Goal: Task Accomplishment & Management: Manage account settings

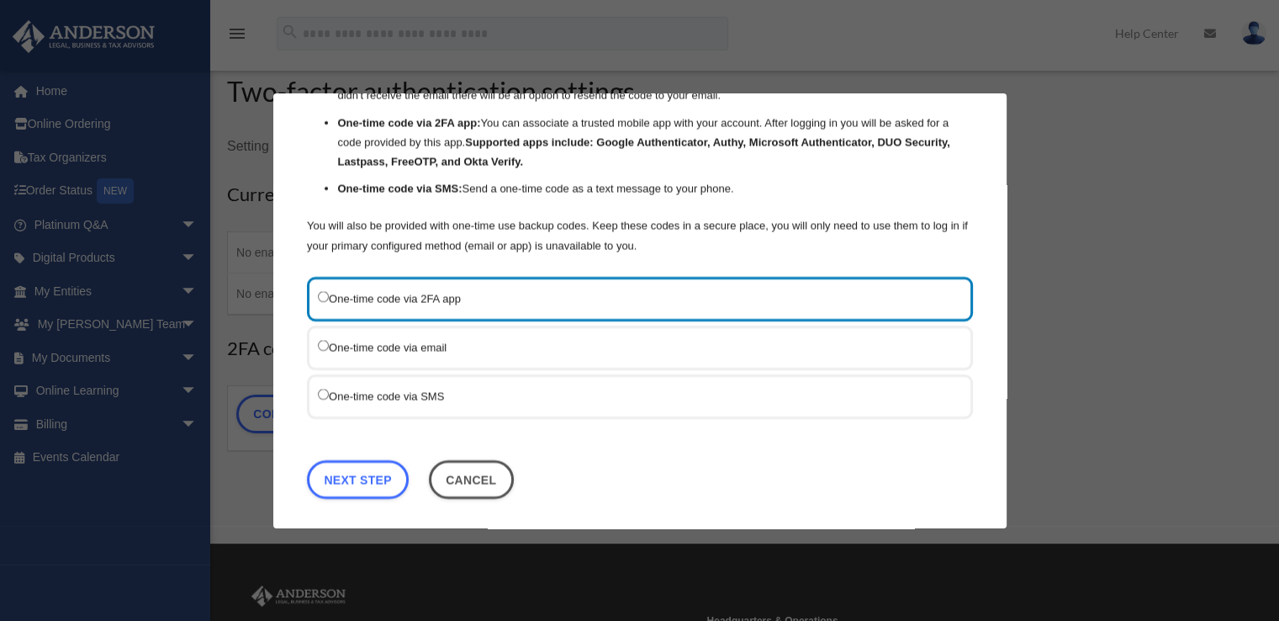
scroll to position [84, 0]
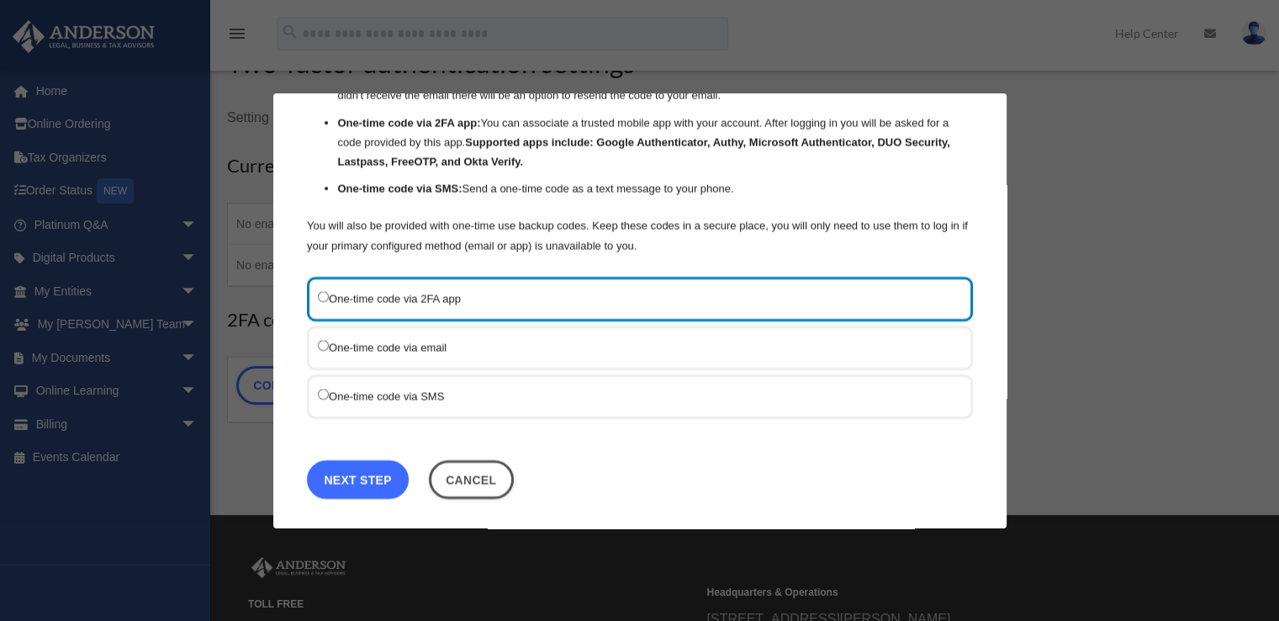
click at [370, 469] on link "Next Step" at bounding box center [358, 478] width 102 height 39
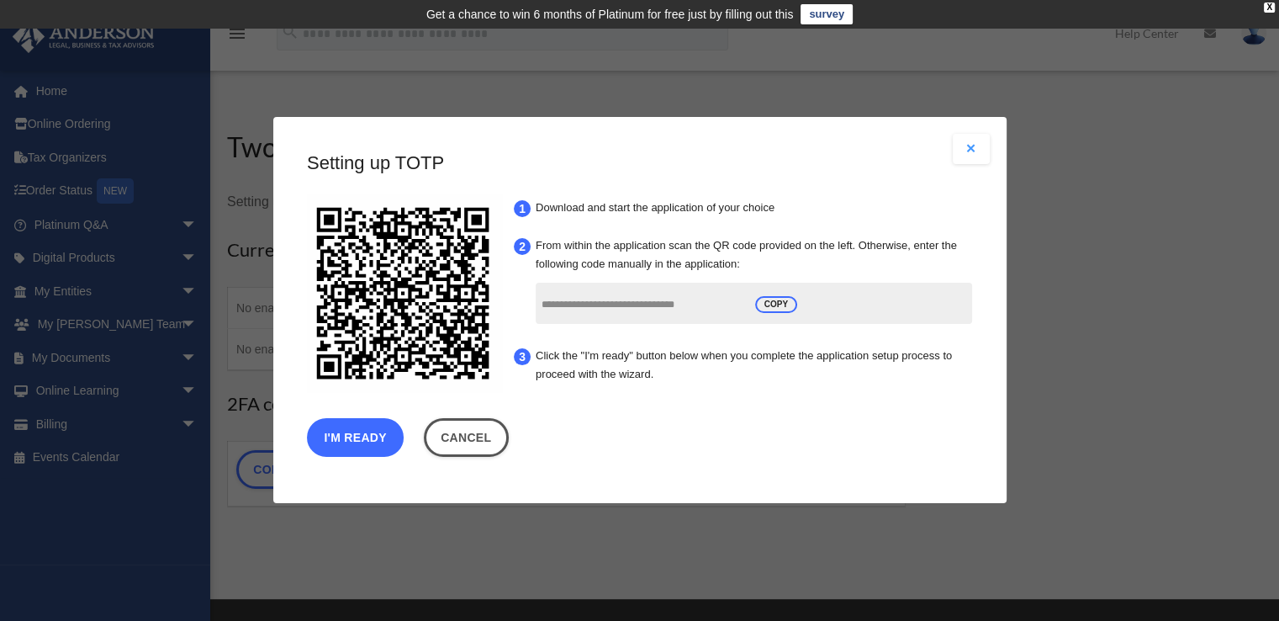
click at [383, 434] on button "I'm Ready" at bounding box center [355, 438] width 97 height 39
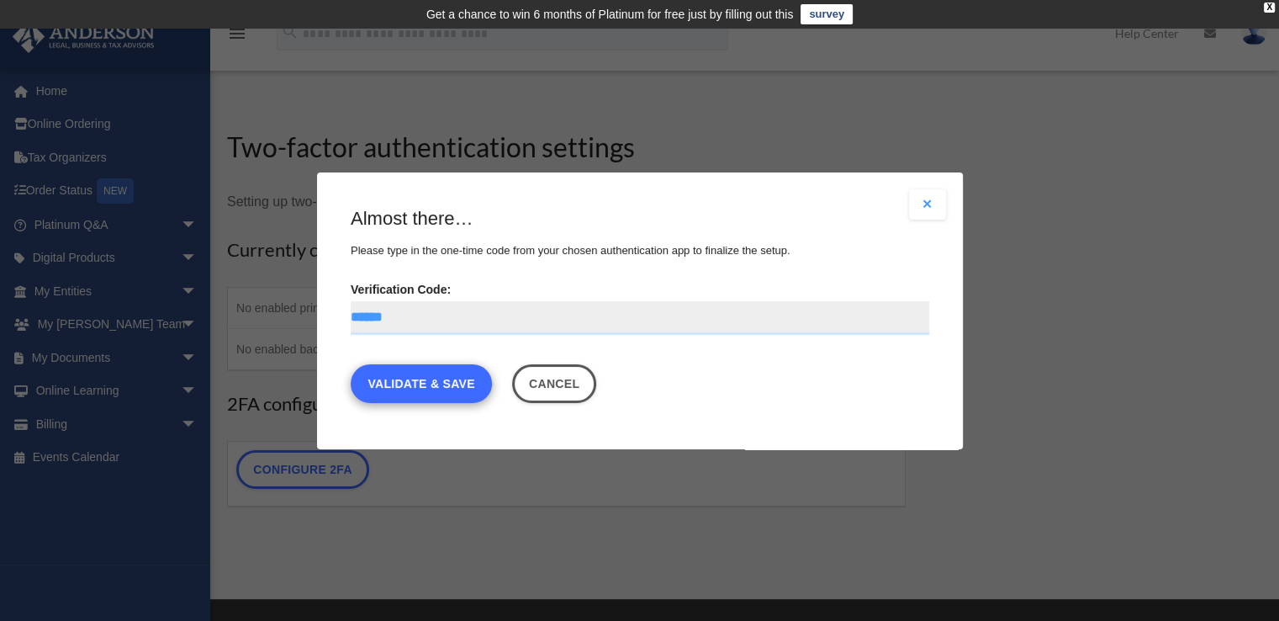
type input "******"
click at [430, 390] on link "Validate & Save" at bounding box center [421, 382] width 141 height 39
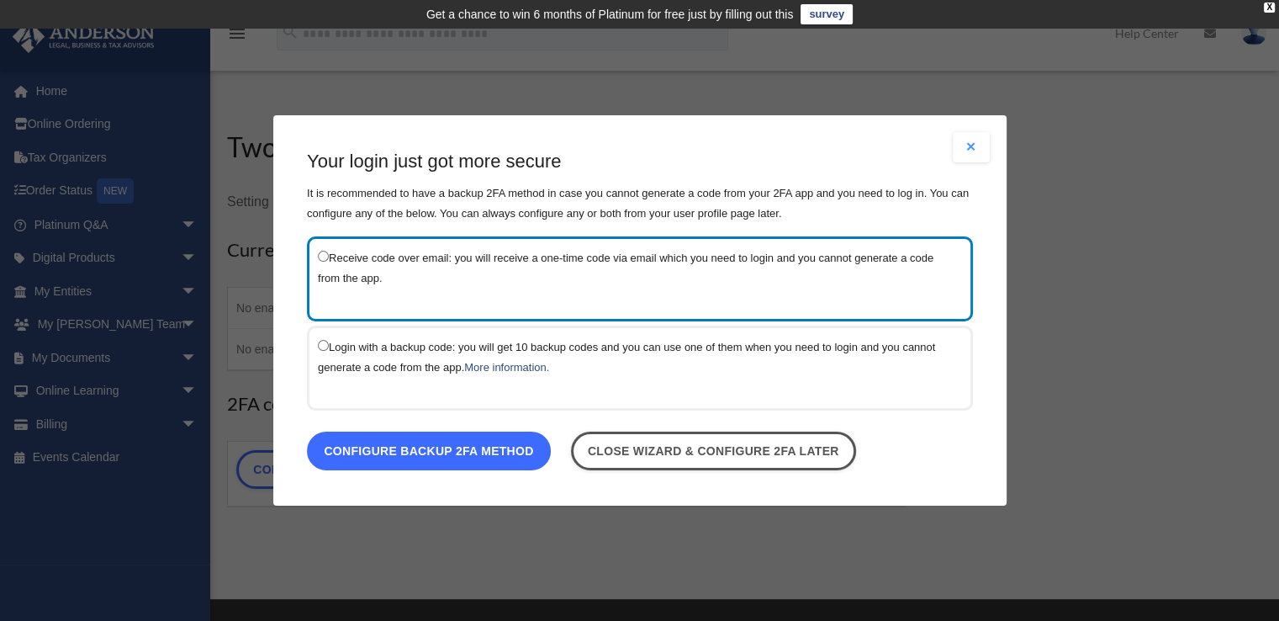
click at [425, 452] on link "Configure backup 2FA method" at bounding box center [429, 450] width 244 height 39
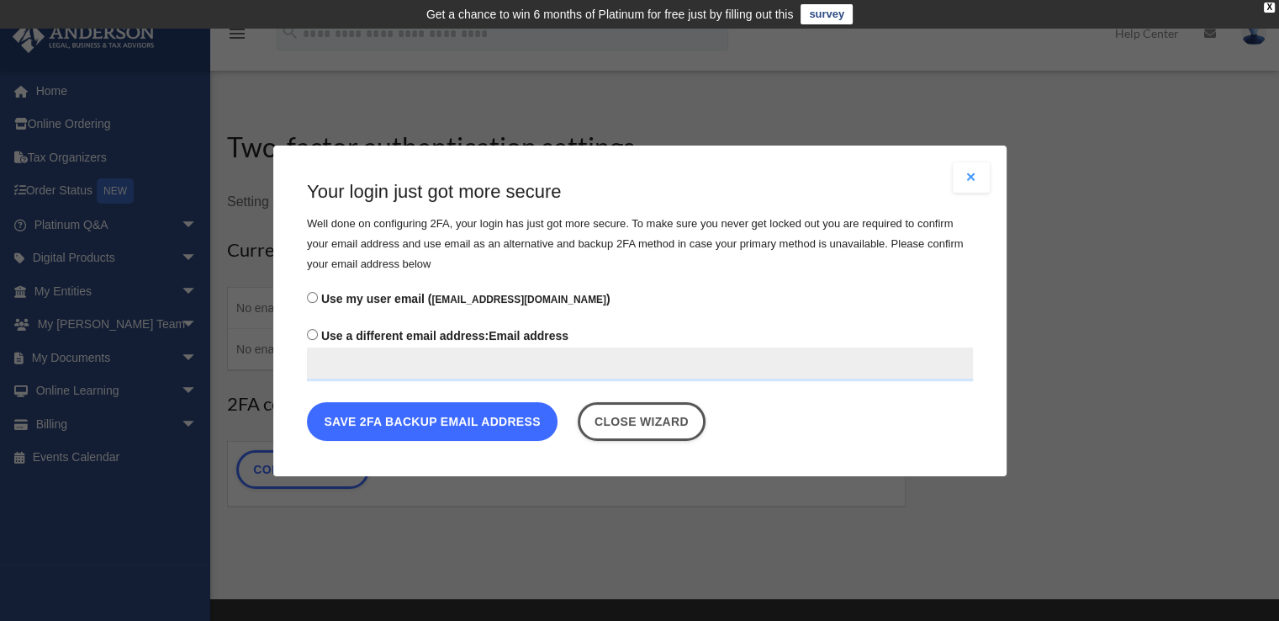
click at [451, 428] on button "Save 2FA backup email address" at bounding box center [432, 420] width 251 height 39
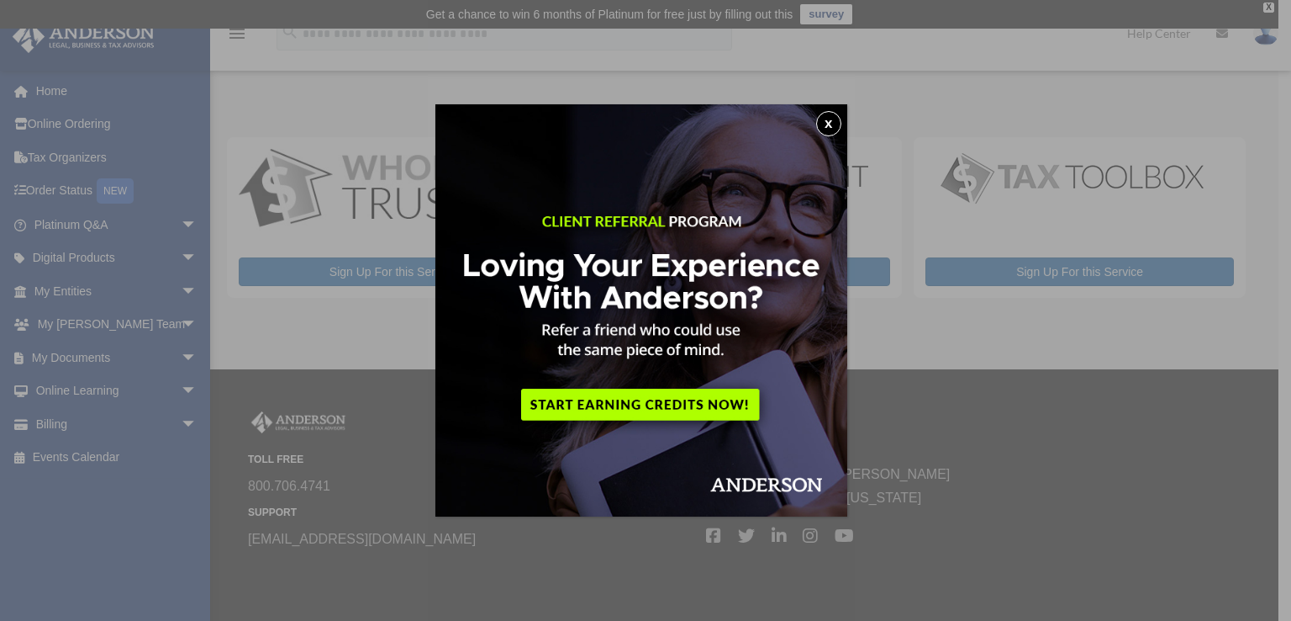
click at [840, 119] on button "x" at bounding box center [828, 123] width 25 height 25
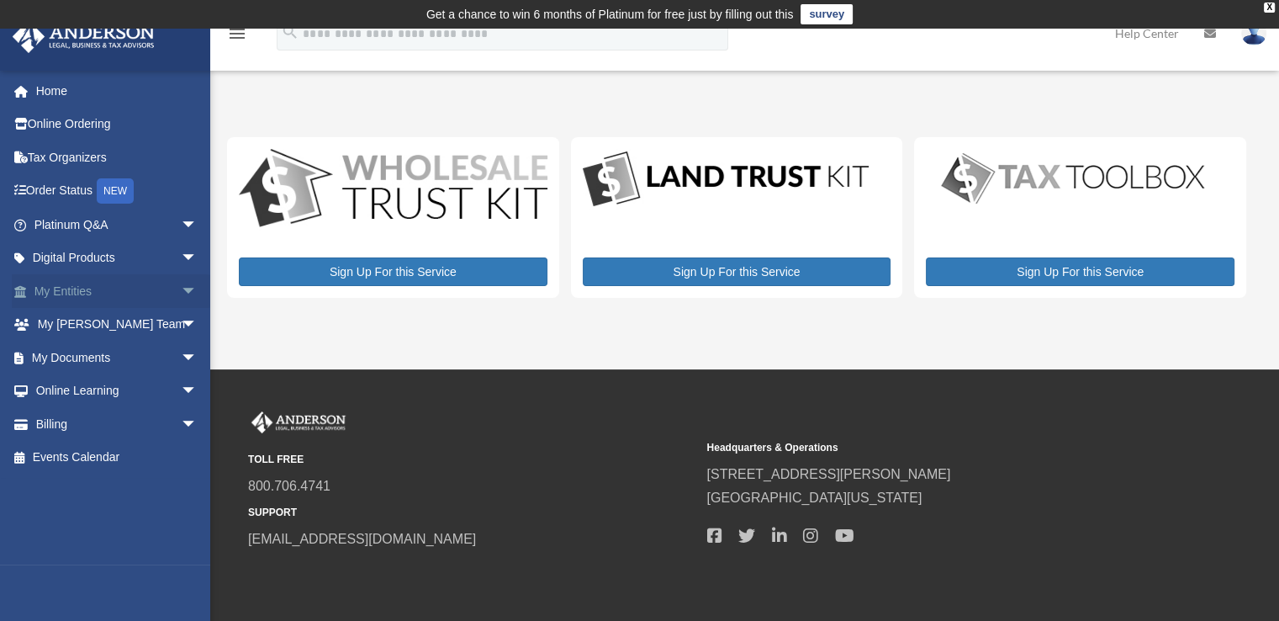
click at [182, 288] on span "arrow_drop_down" at bounding box center [198, 291] width 34 height 34
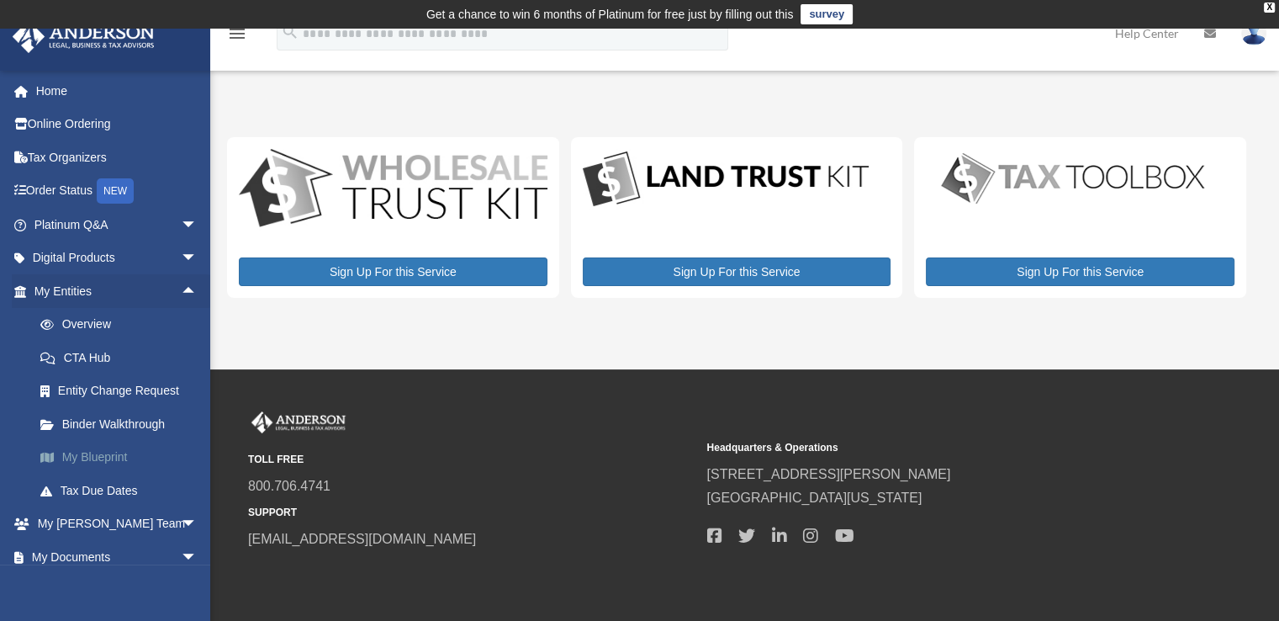
click at [133, 454] on link "My Blueprint" at bounding box center [123, 458] width 199 height 34
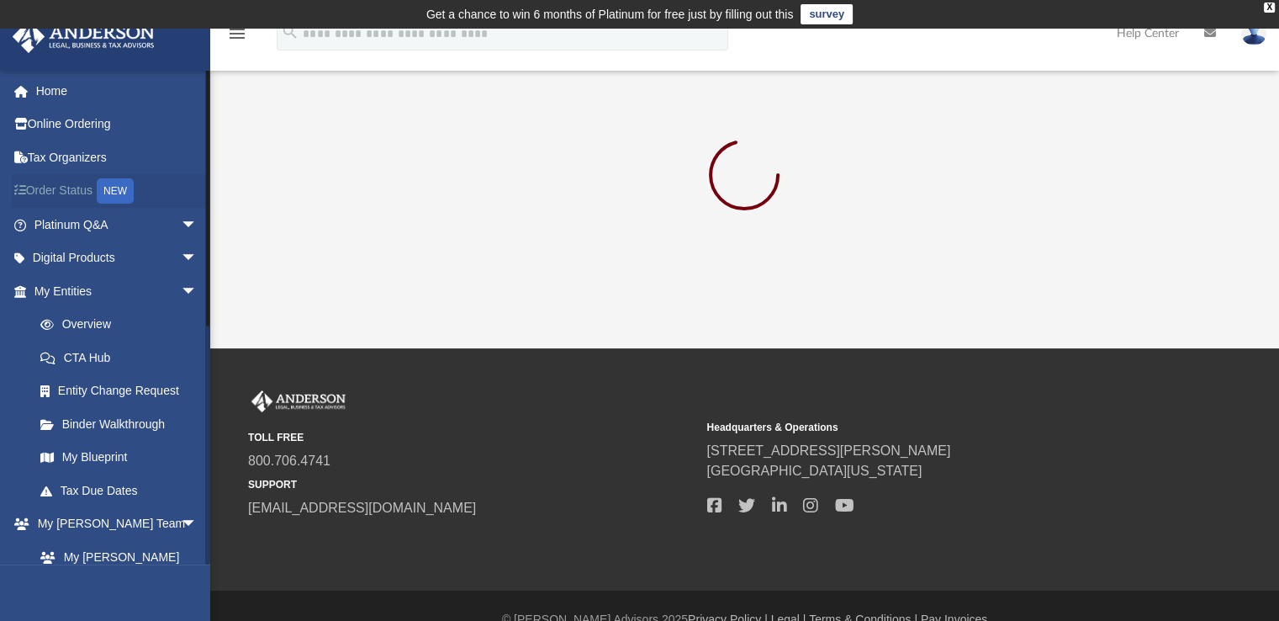
click at [80, 196] on link "Order Status NEW" at bounding box center [117, 191] width 211 height 34
